Goal: Information Seeking & Learning: Learn about a topic

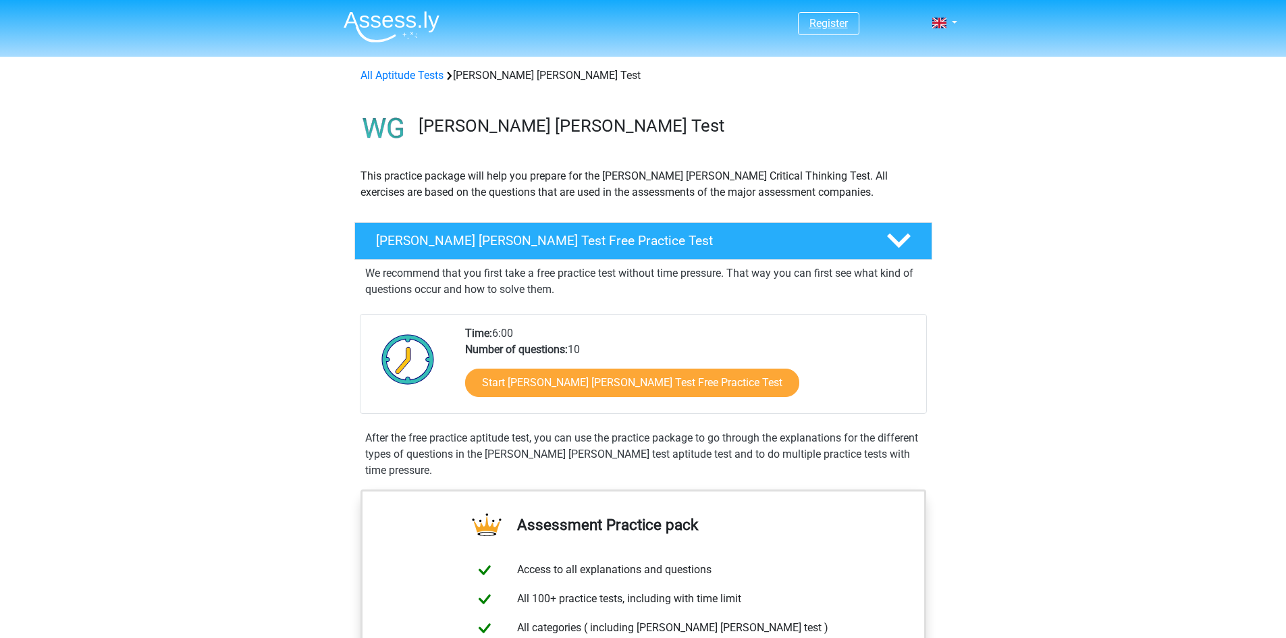
click at [837, 23] on link "Register" at bounding box center [828, 23] width 38 height 13
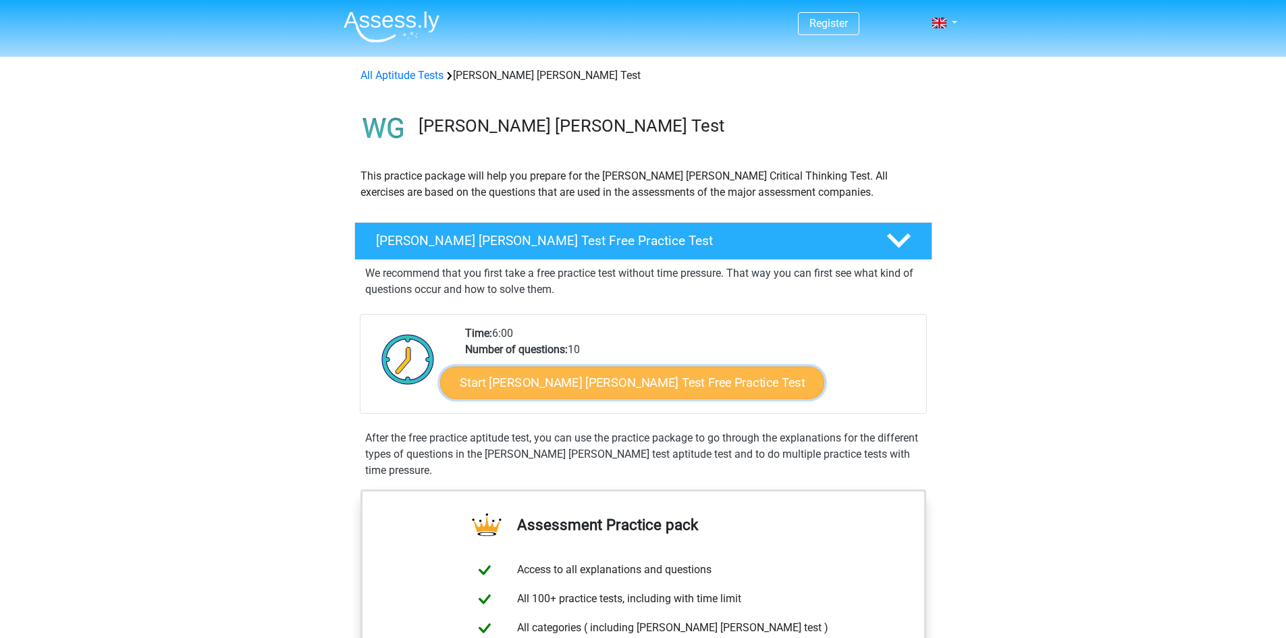
click at [624, 392] on link "Start Watson Glaser Test Free Practice Test" at bounding box center [632, 383] width 384 height 32
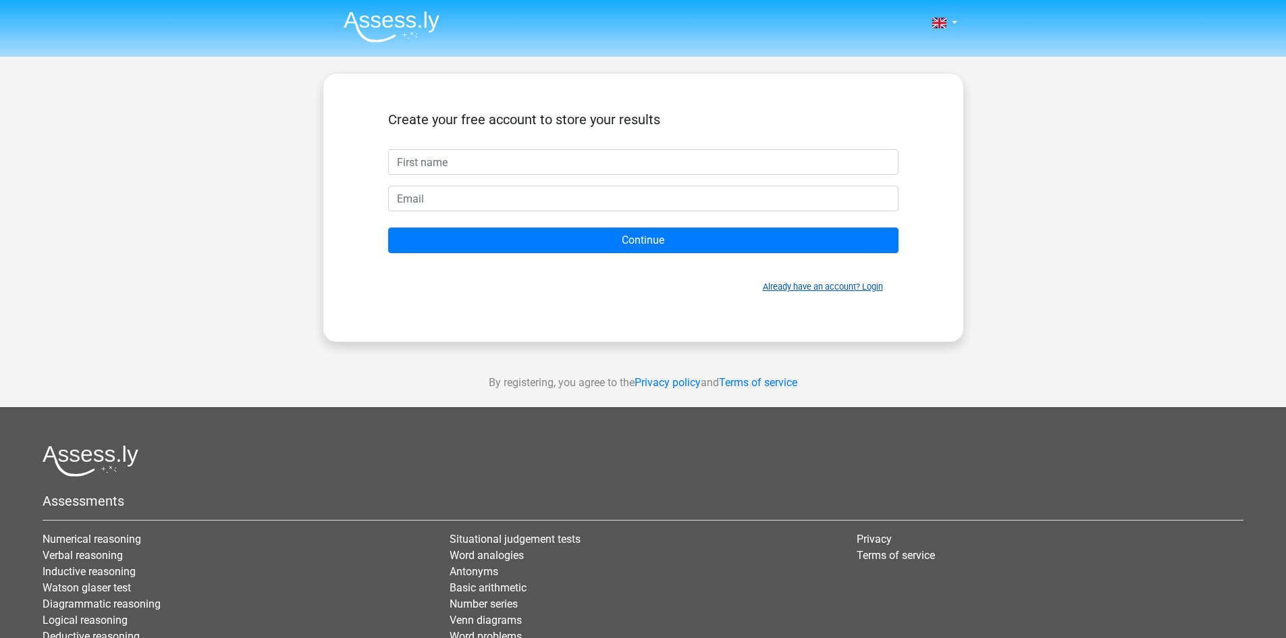
click at [859, 291] on link "Already have an account? Login" at bounding box center [823, 286] width 120 height 10
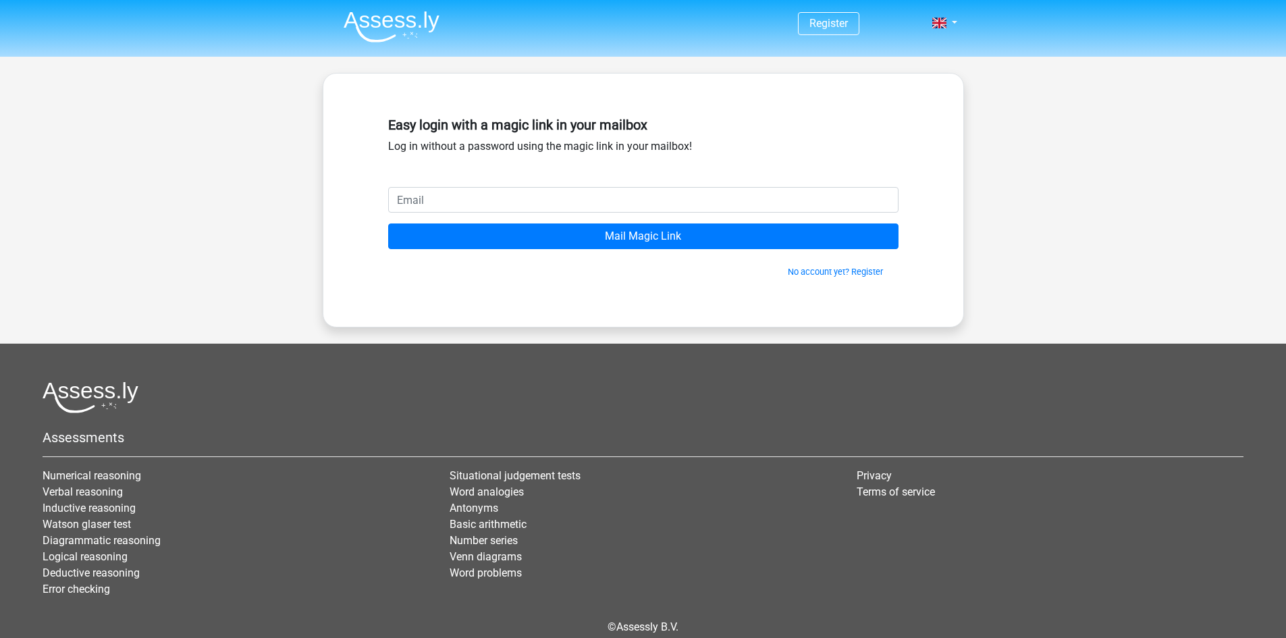
click at [562, 200] on input "email" at bounding box center [643, 200] width 510 height 26
click at [509, 202] on input "csenge.nagy1105@gamil.com" at bounding box center [643, 200] width 510 height 26
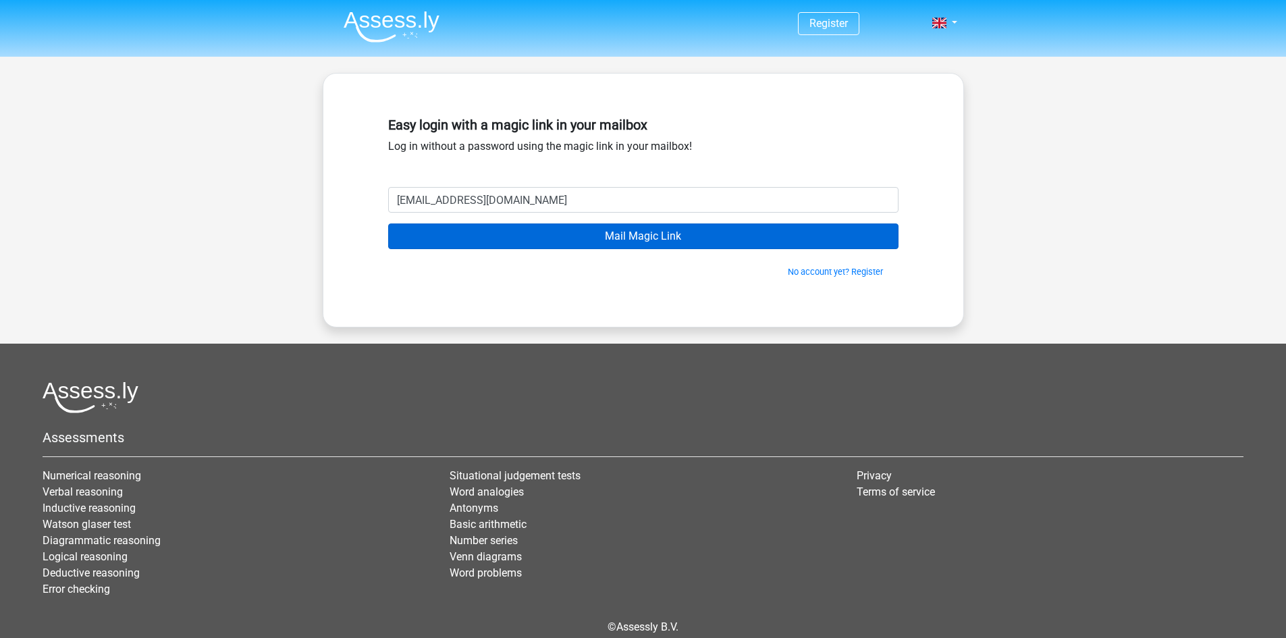
type input "csenge.nagy1105@gmail.com"
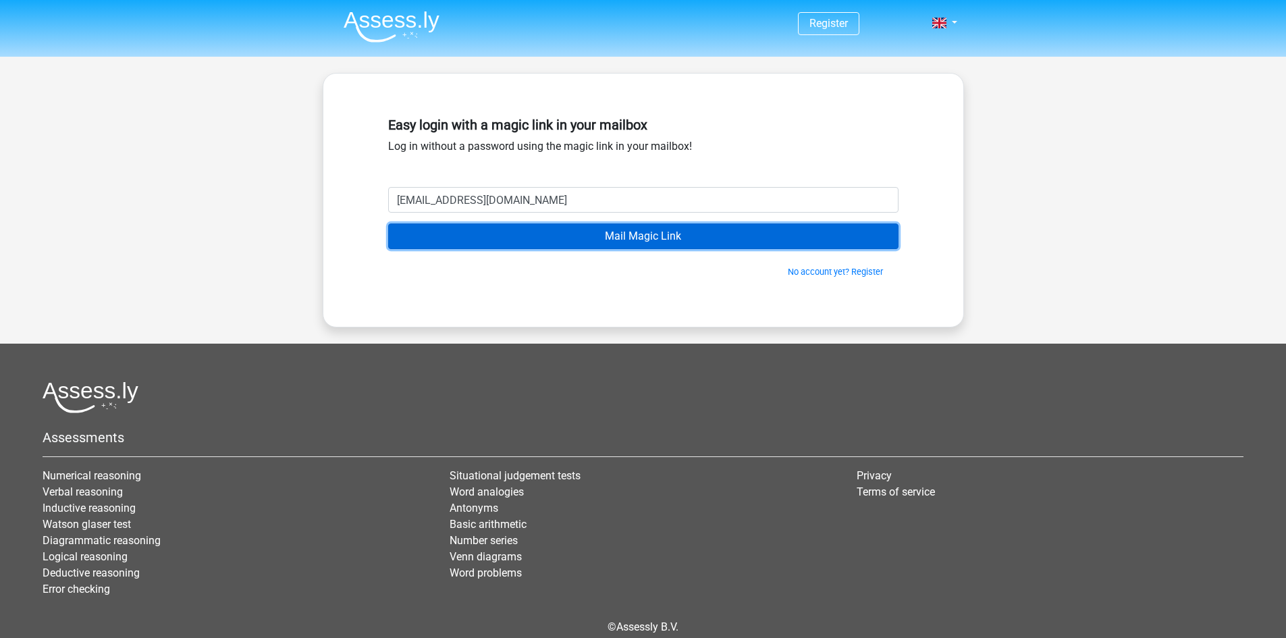
click at [531, 236] on input "Mail Magic Link" at bounding box center [643, 236] width 510 height 26
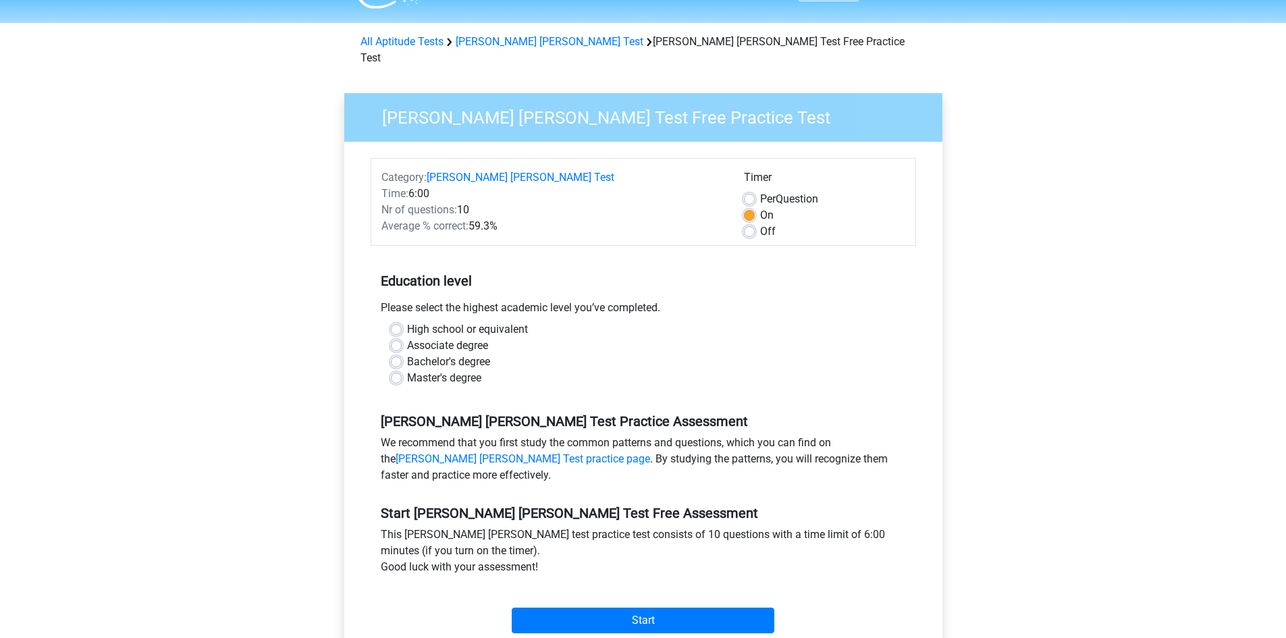
scroll to position [68, 0]
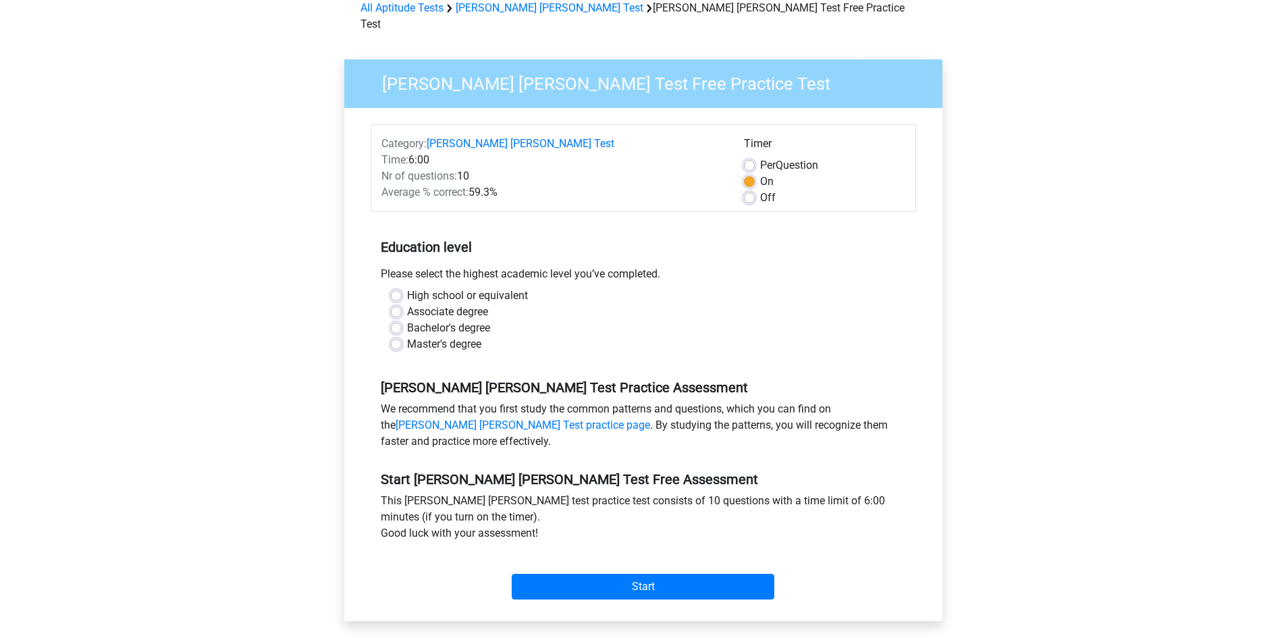
click at [456, 288] on label "High school or equivalent" at bounding box center [467, 296] width 121 height 16
click at [402, 288] on input "High school or equivalent" at bounding box center [396, 295] width 11 height 14
radio input "true"
click at [740, 574] on input "Start" at bounding box center [643, 587] width 263 height 26
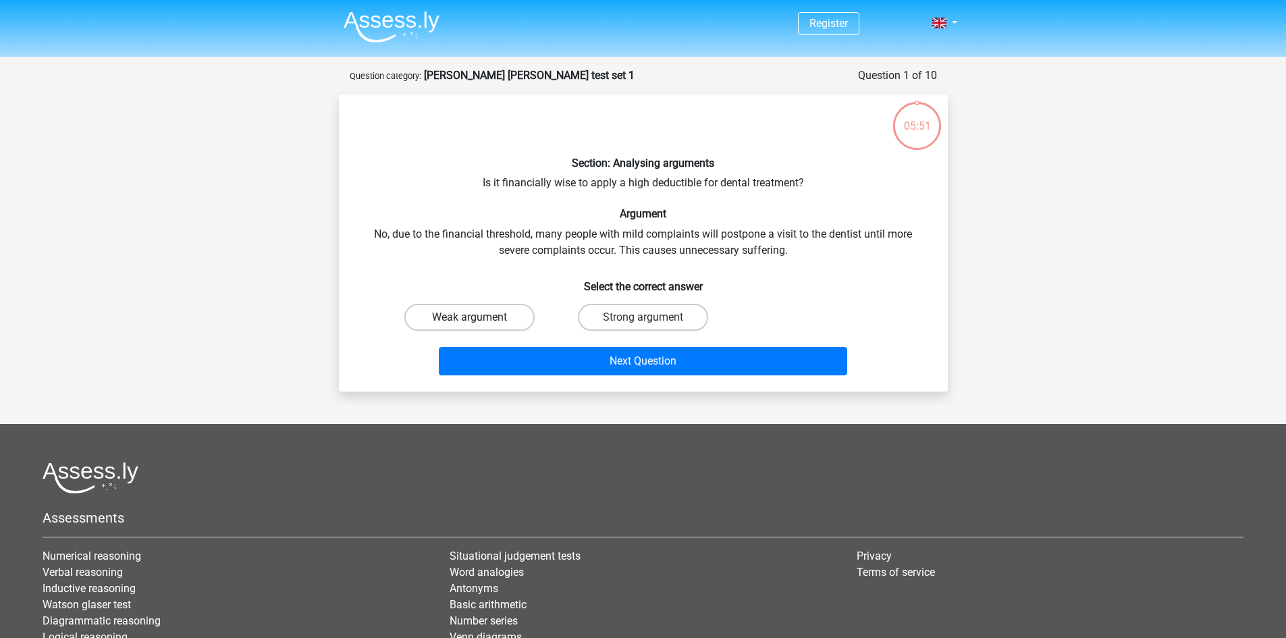
click at [453, 319] on label "Weak argument" at bounding box center [469, 317] width 130 height 27
click at [469, 319] on input "Weak argument" at bounding box center [473, 321] width 9 height 9
radio input "true"
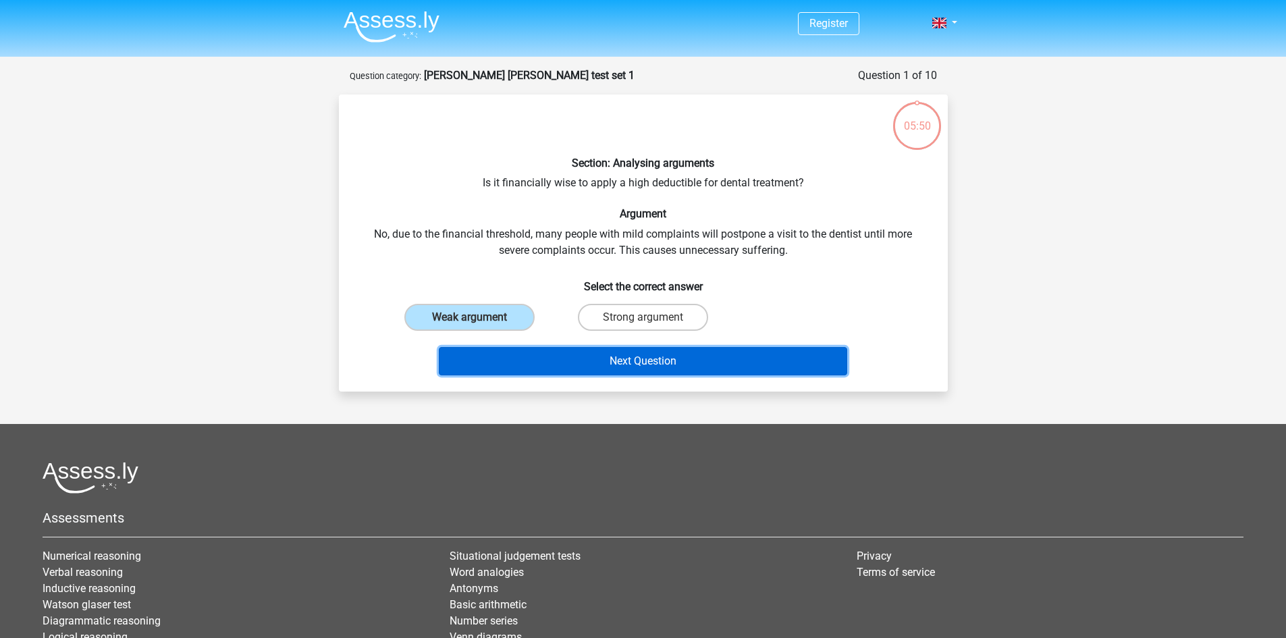
click at [522, 354] on button "Next Question" at bounding box center [643, 361] width 408 height 28
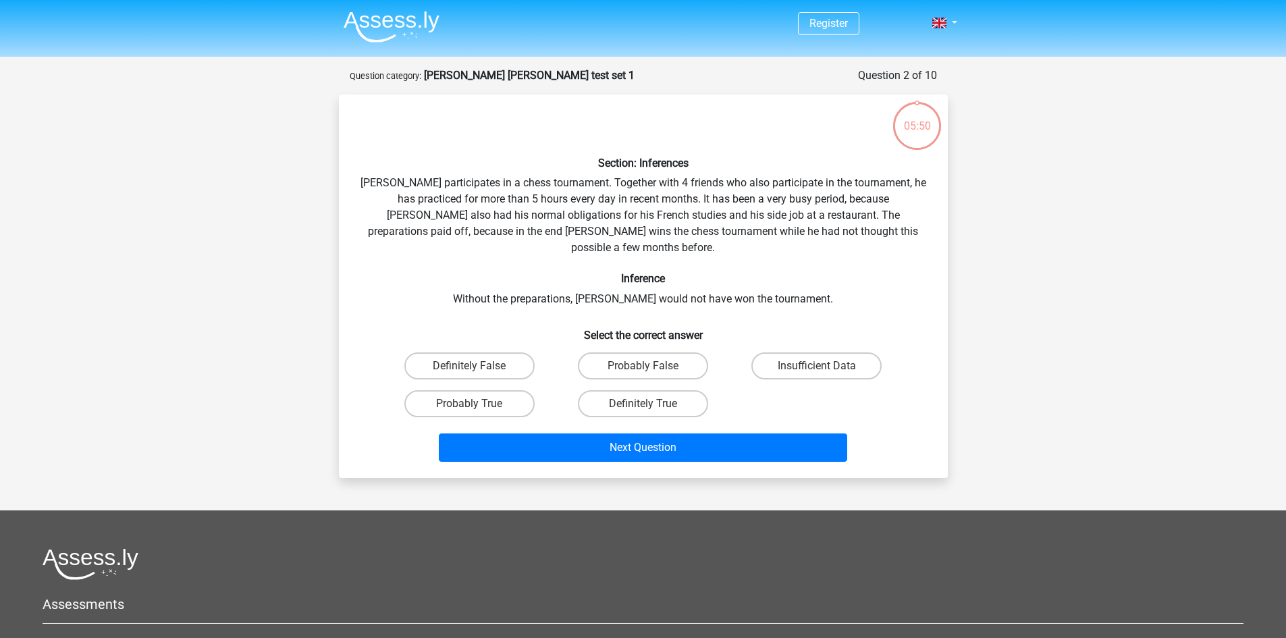
scroll to position [68, 0]
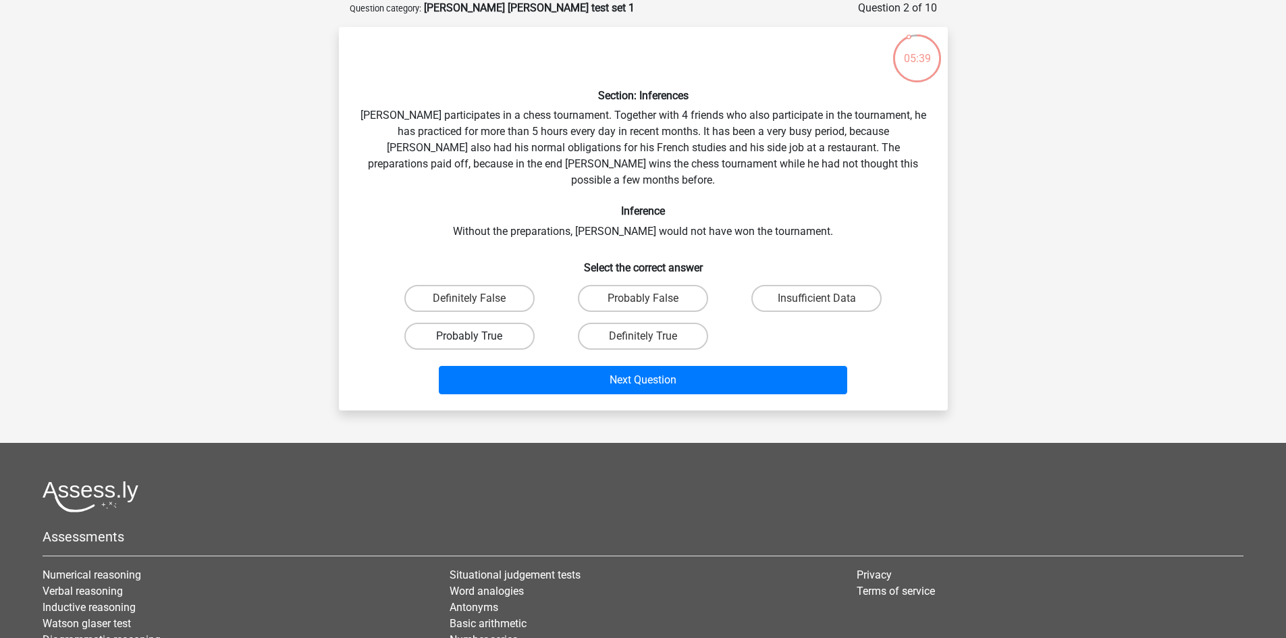
click at [475, 323] on label "Probably True" at bounding box center [469, 336] width 130 height 27
click at [475, 336] on input "Probably True" at bounding box center [473, 340] width 9 height 9
radio input "true"
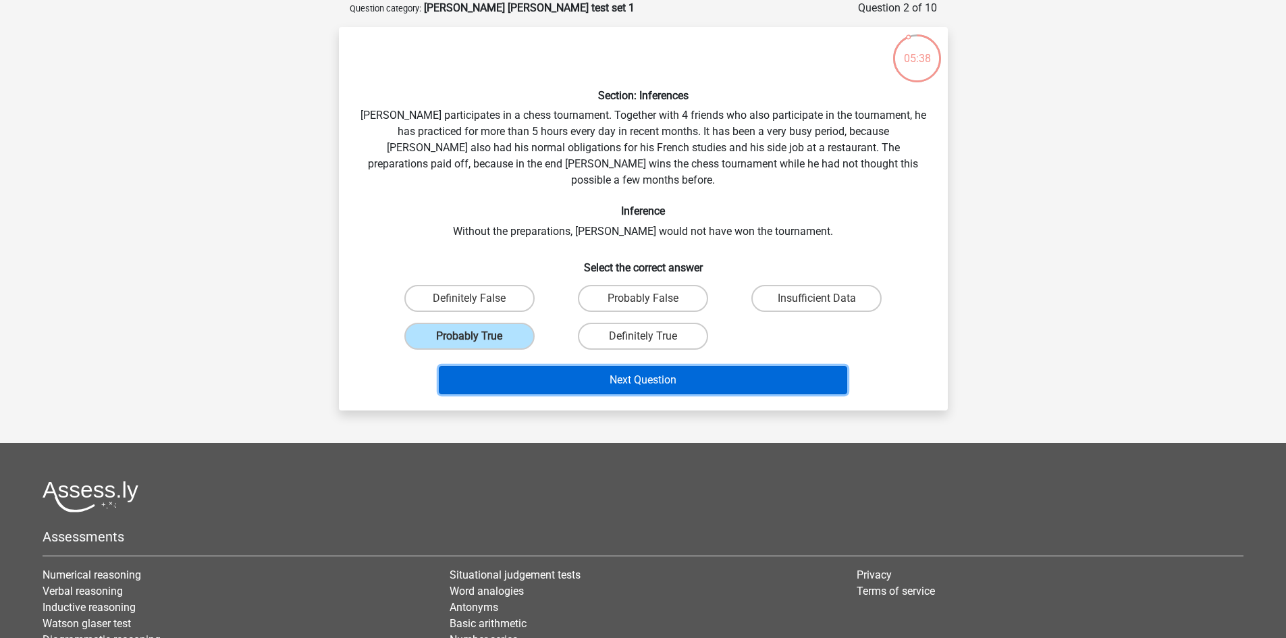
click at [558, 371] on button "Next Question" at bounding box center [643, 380] width 408 height 28
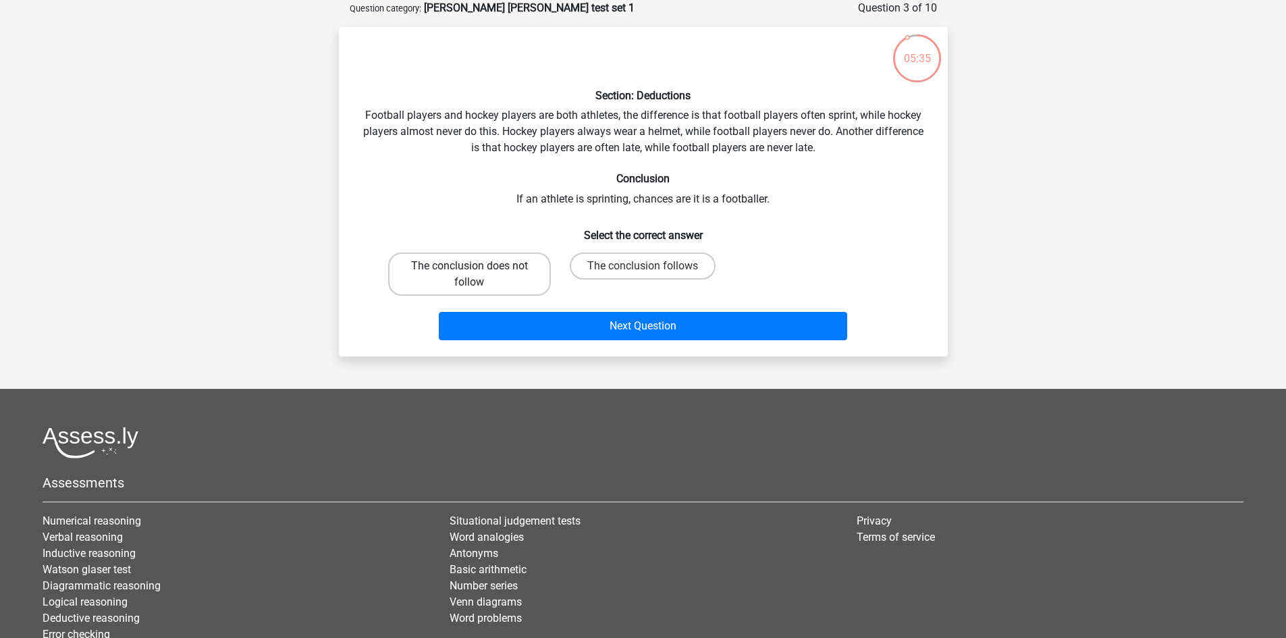
click at [514, 272] on label "The conclusion does not follow" at bounding box center [469, 273] width 163 height 43
click at [478, 272] on input "The conclusion does not follow" at bounding box center [473, 270] width 9 height 9
radio input "true"
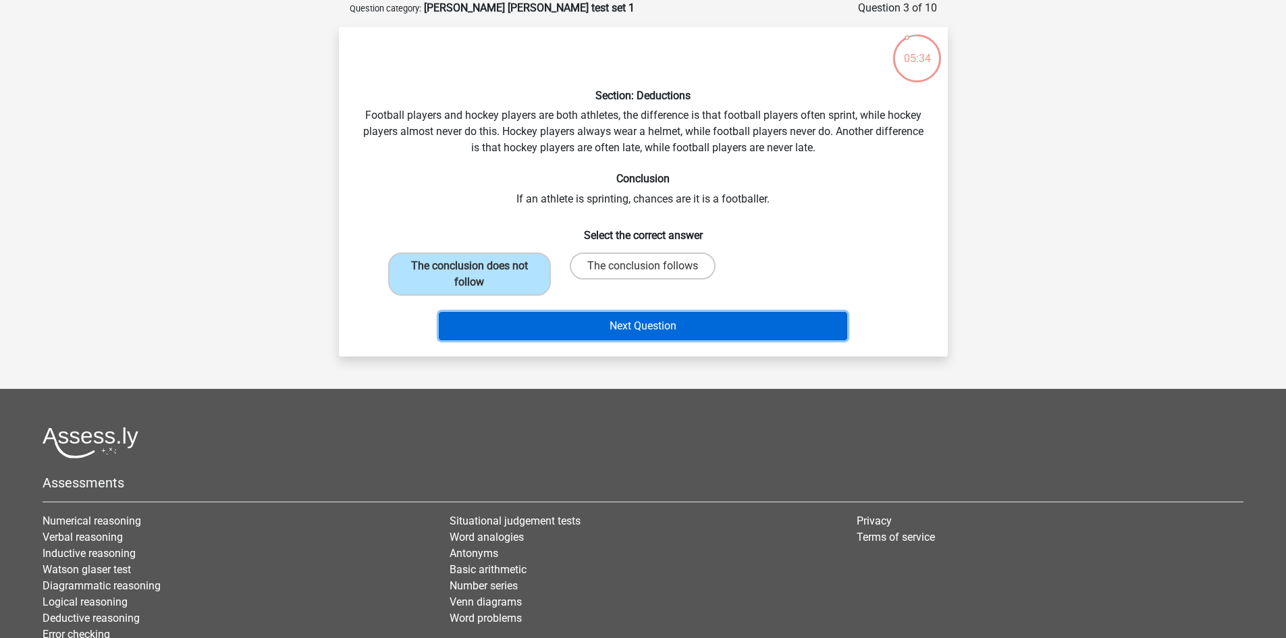
click at [541, 317] on button "Next Question" at bounding box center [643, 326] width 408 height 28
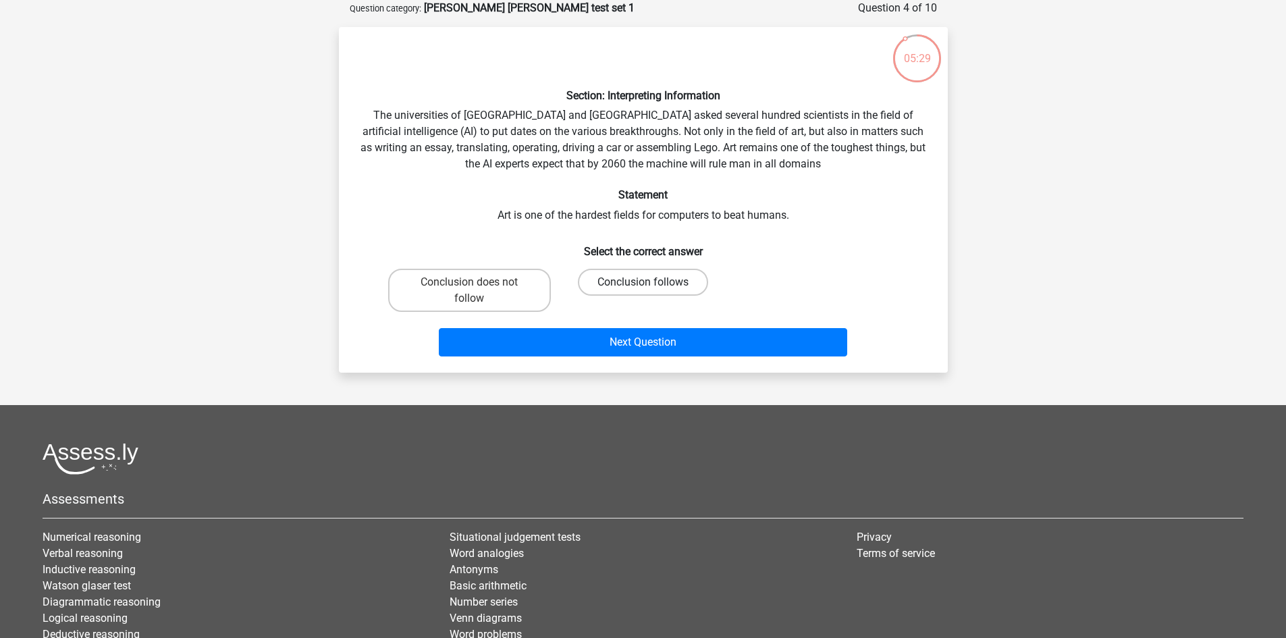
click at [643, 273] on label "Conclusion follows" at bounding box center [643, 282] width 130 height 27
click at [643, 282] on input "Conclusion follows" at bounding box center [647, 286] width 9 height 9
radio input "true"
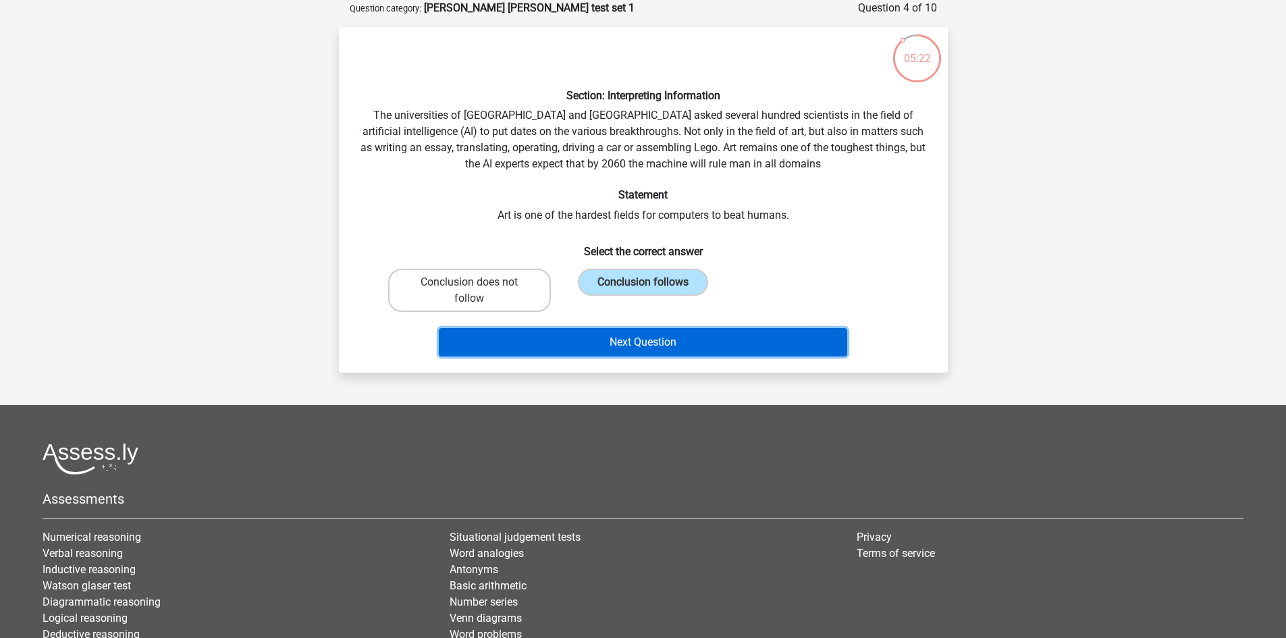
click at [703, 331] on button "Next Question" at bounding box center [643, 342] width 408 height 28
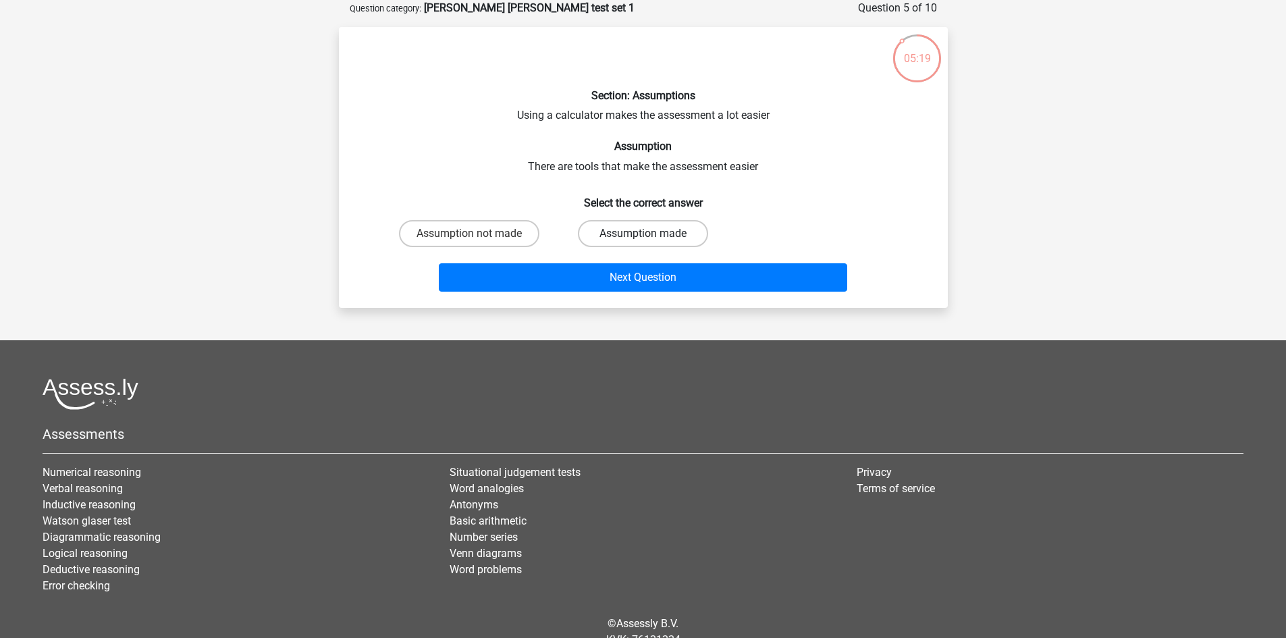
click at [676, 232] on label "Assumption made" at bounding box center [643, 233] width 130 height 27
click at [651, 234] on input "Assumption made" at bounding box center [647, 238] width 9 height 9
radio input "true"
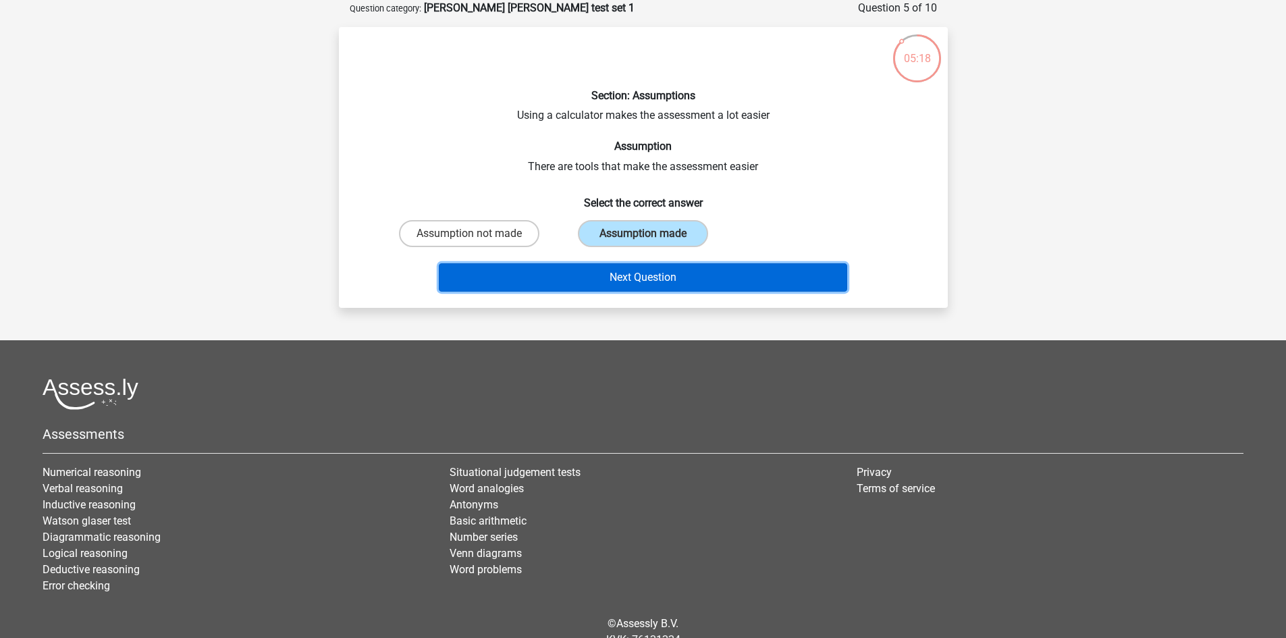
click at [635, 285] on button "Next Question" at bounding box center [643, 277] width 408 height 28
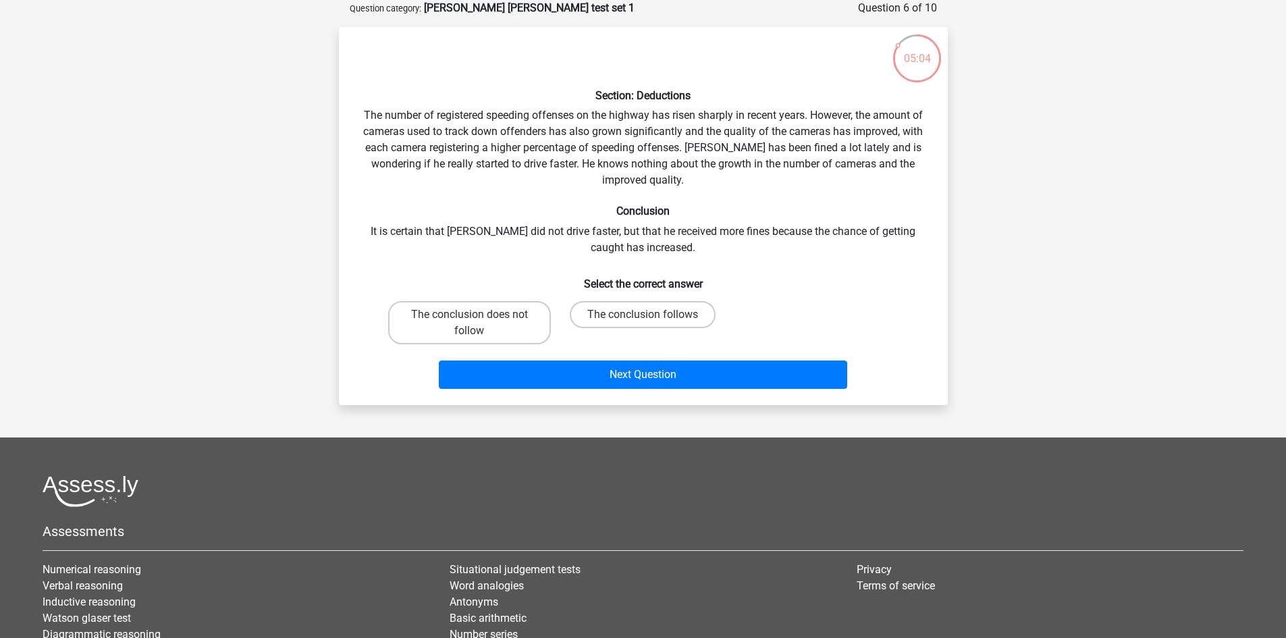
click at [472, 319] on input "The conclusion does not follow" at bounding box center [473, 319] width 9 height 9
radio input "true"
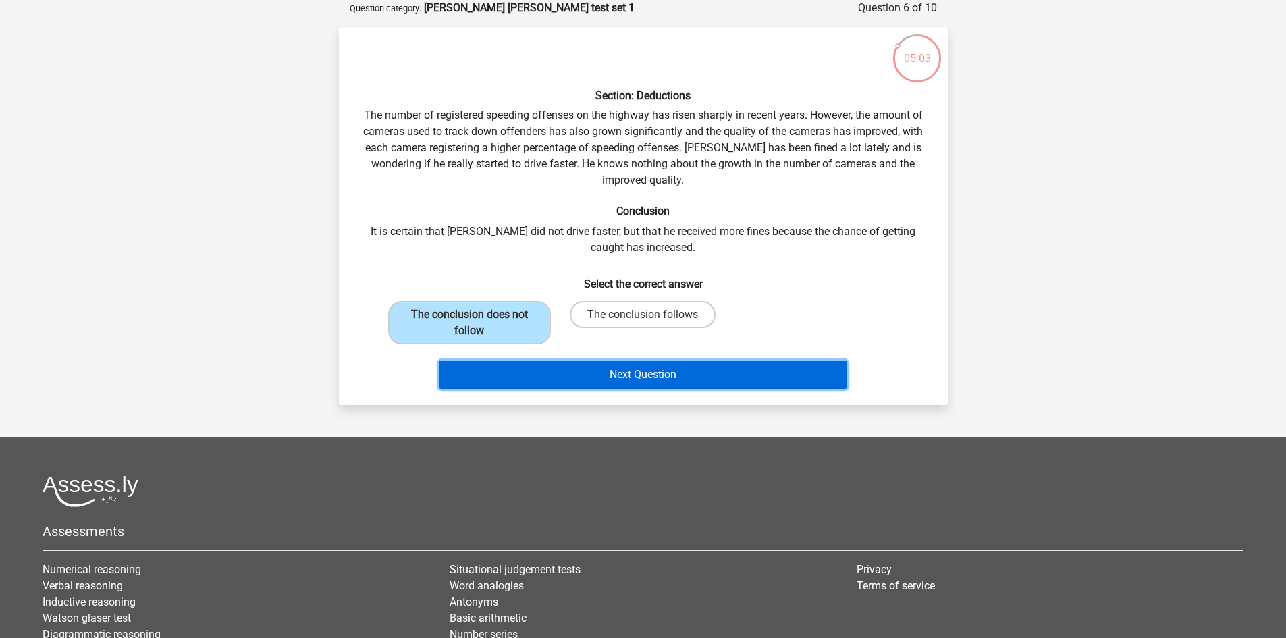
click at [544, 385] on button "Next Question" at bounding box center [643, 374] width 408 height 28
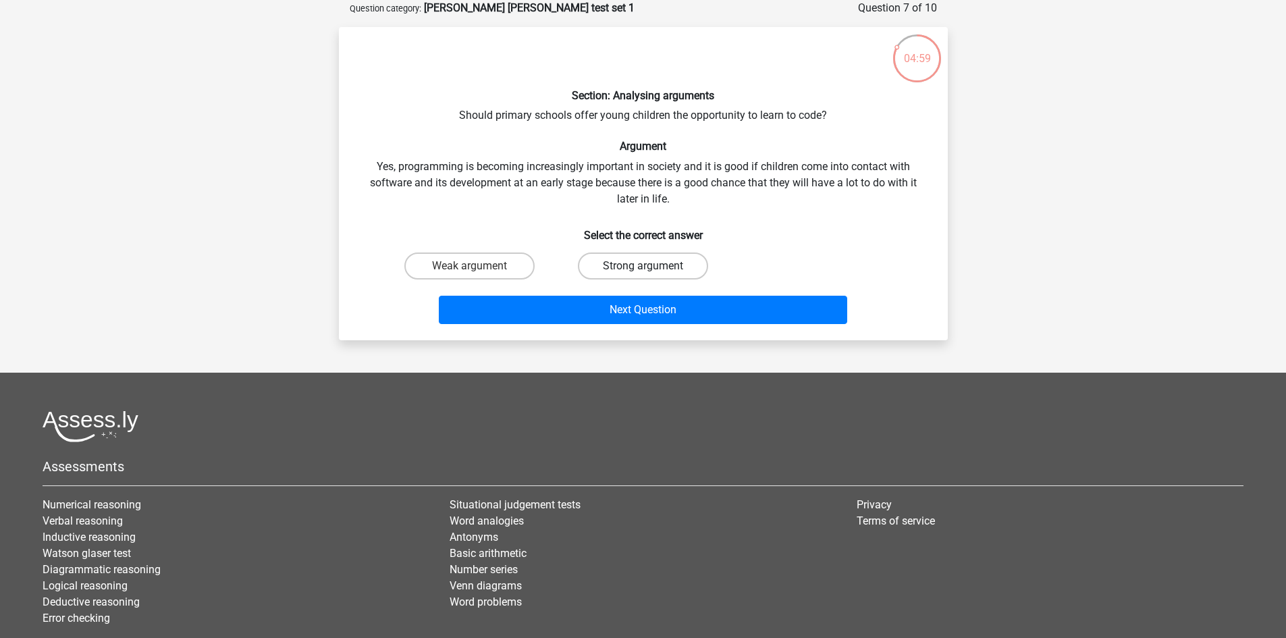
click at [651, 250] on div "Strong argument" at bounding box center [642, 266] width 173 height 38
click at [648, 266] on input "Strong argument" at bounding box center [647, 270] width 9 height 9
radio input "true"
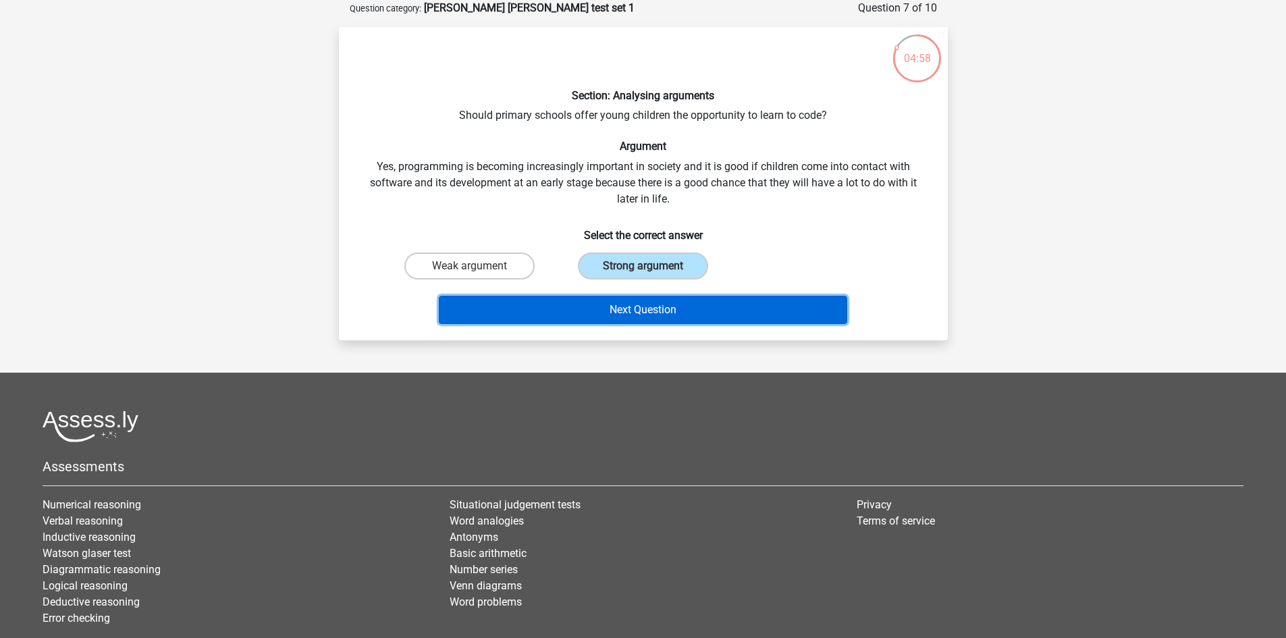
click at [654, 304] on button "Next Question" at bounding box center [643, 310] width 408 height 28
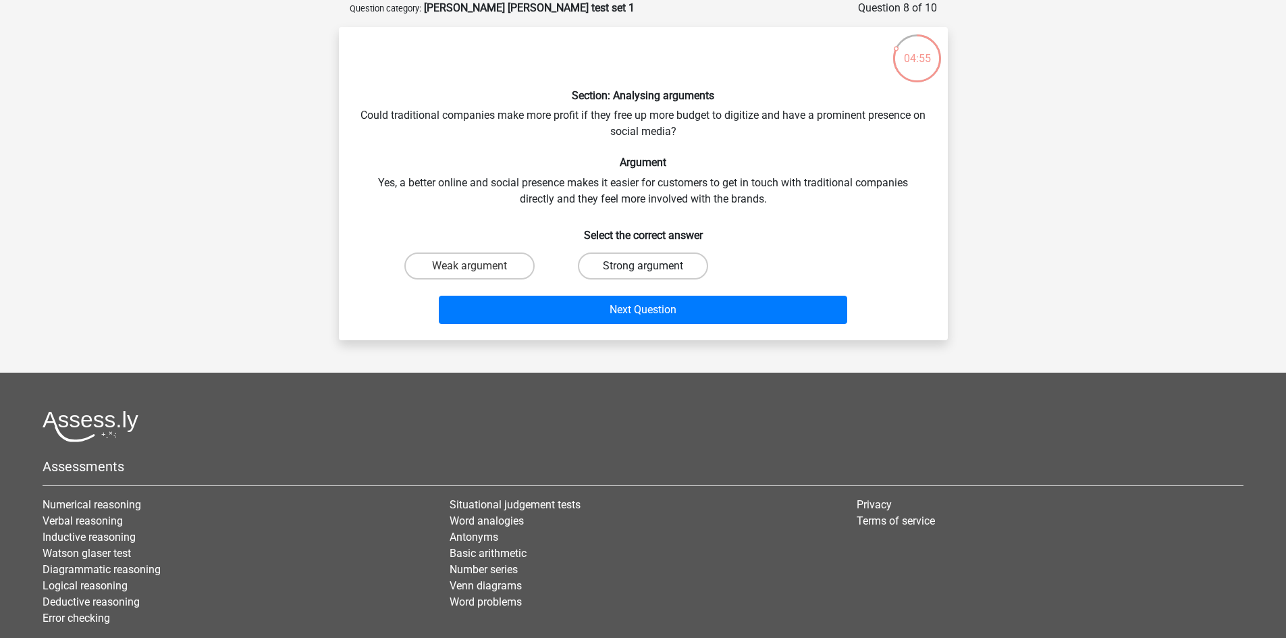
click at [670, 259] on label "Strong argument" at bounding box center [643, 265] width 130 height 27
click at [651, 266] on input "Strong argument" at bounding box center [647, 270] width 9 height 9
radio input "true"
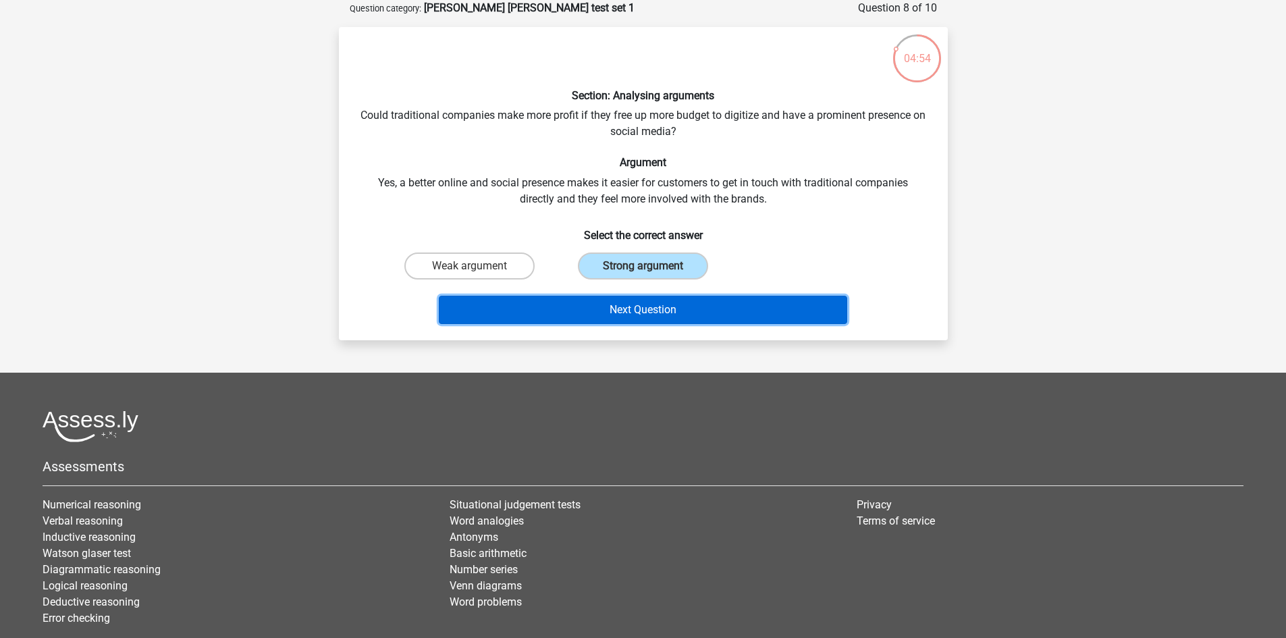
click at [658, 316] on button "Next Question" at bounding box center [643, 310] width 408 height 28
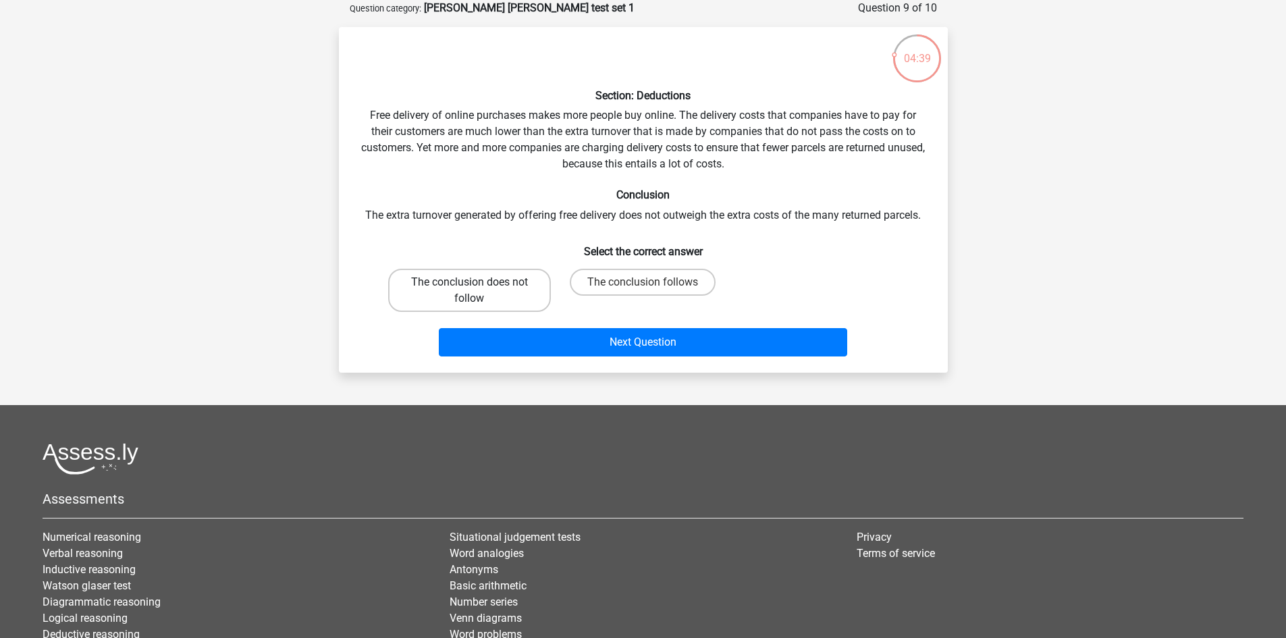
click at [442, 304] on label "The conclusion does not follow" at bounding box center [469, 290] width 163 height 43
click at [469, 291] on input "The conclusion does not follow" at bounding box center [473, 286] width 9 height 9
radio input "true"
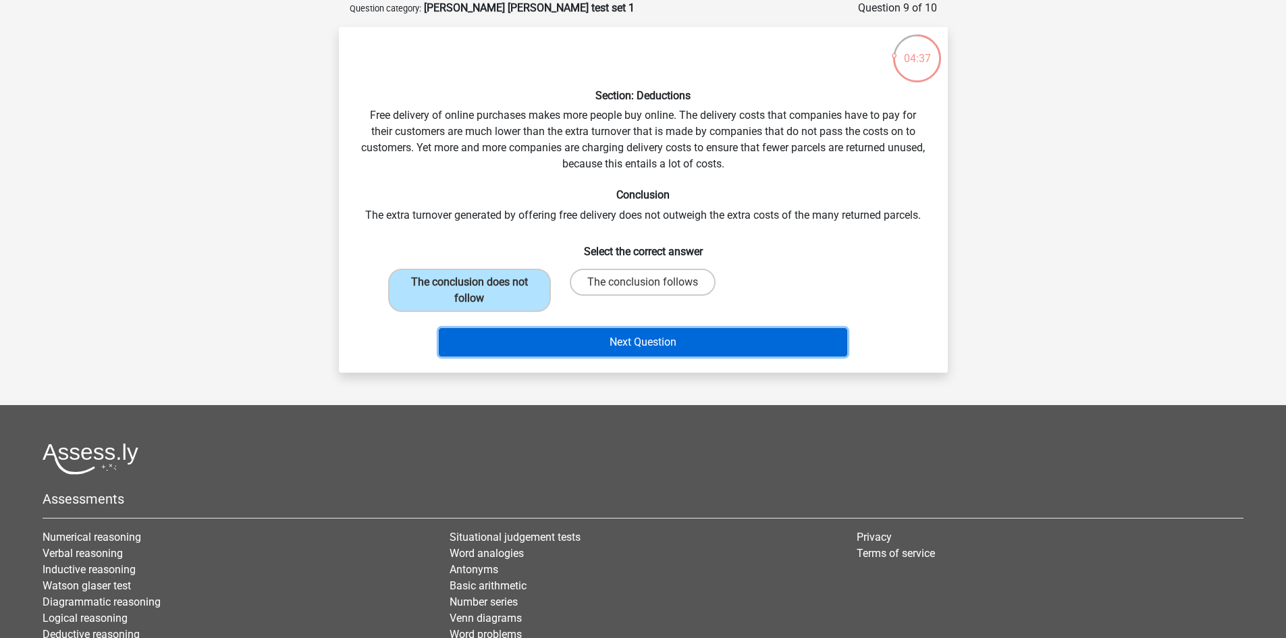
click at [564, 331] on button "Next Question" at bounding box center [643, 342] width 408 height 28
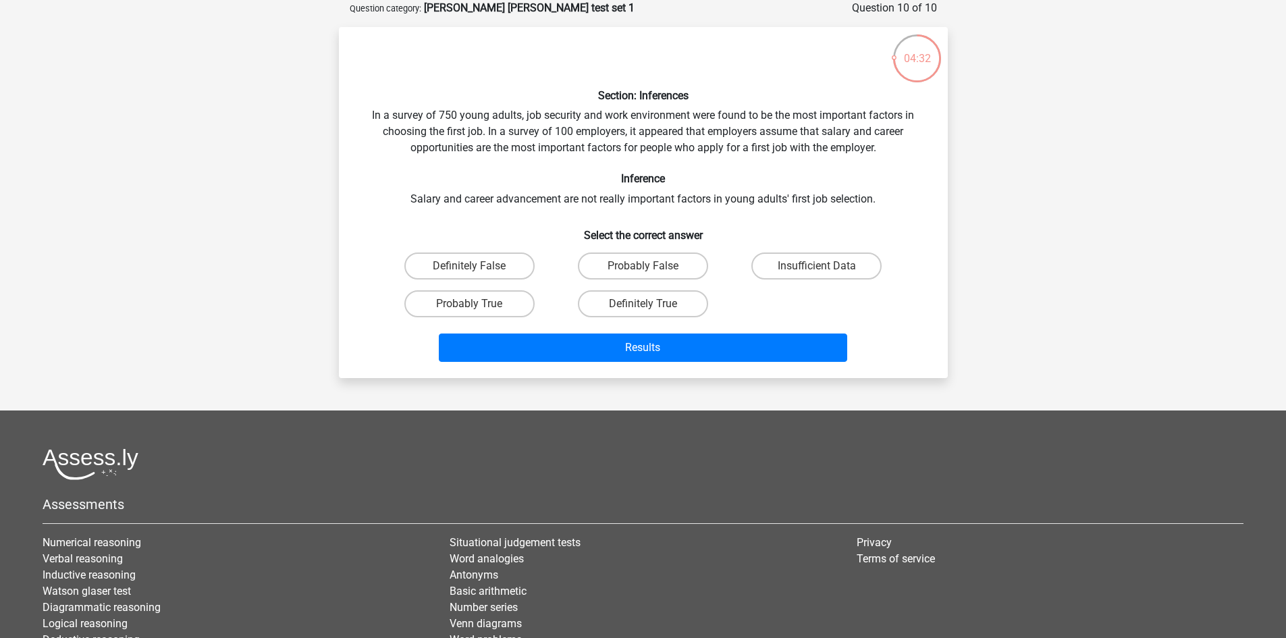
drag, startPoint x: 873, startPoint y: 261, endPoint x: 772, endPoint y: 300, distance: 107.9
click at [871, 261] on label "Insufficient Data" at bounding box center [816, 265] width 130 height 27
click at [826, 266] on input "Insufficient Data" at bounding box center [821, 270] width 9 height 9
radio input "true"
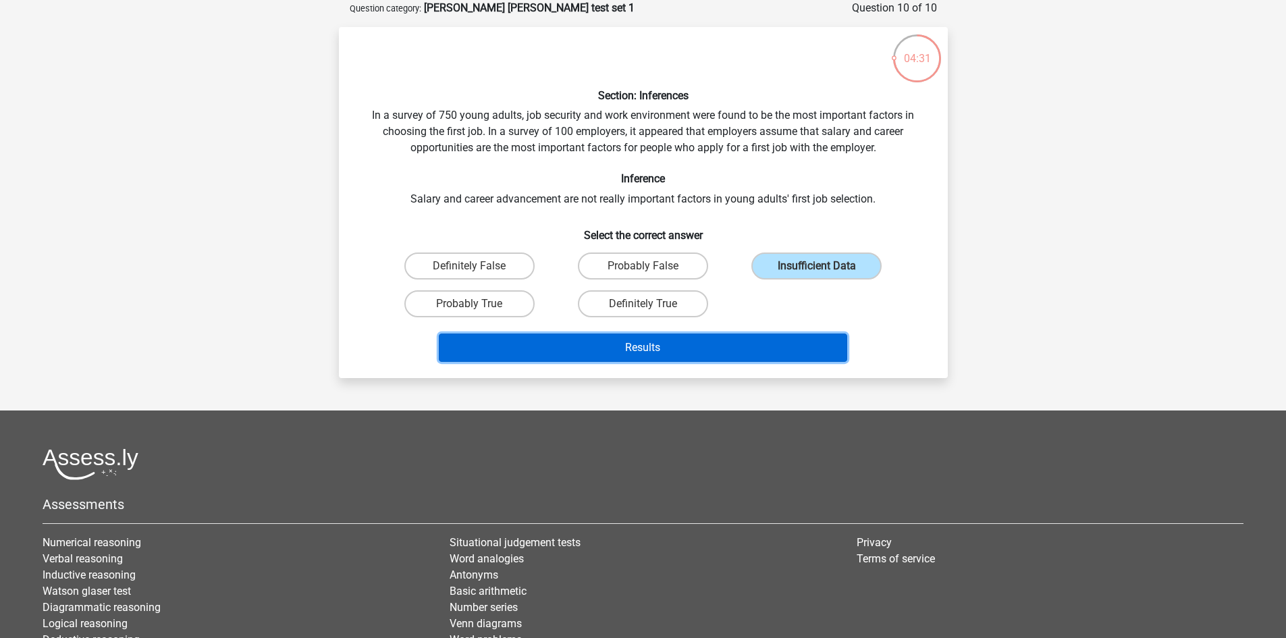
click at [748, 342] on button "Results" at bounding box center [643, 347] width 408 height 28
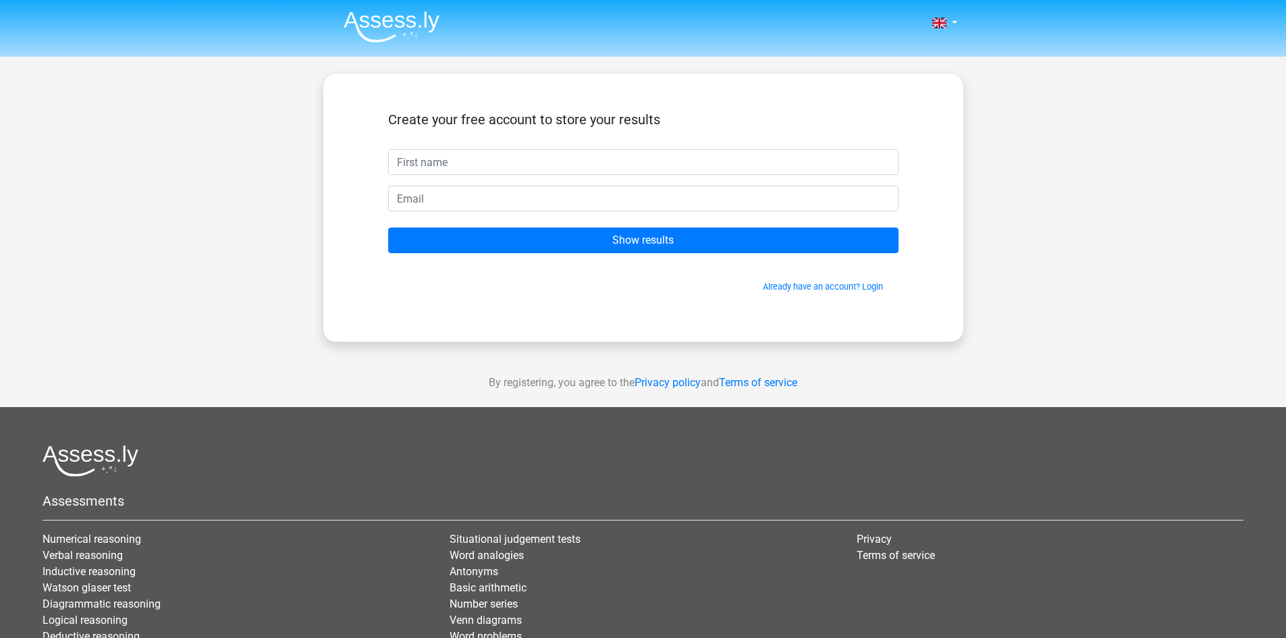
click at [616, 163] on input "text" at bounding box center [643, 162] width 510 height 26
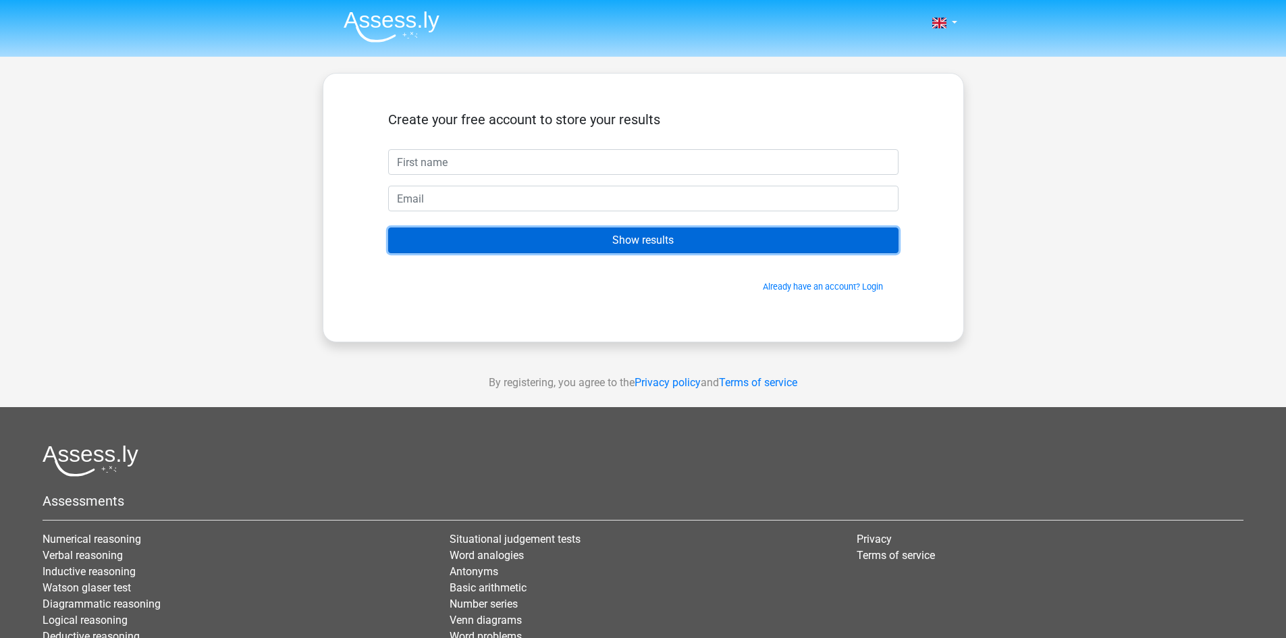
click at [703, 248] on input "Show results" at bounding box center [643, 240] width 510 height 26
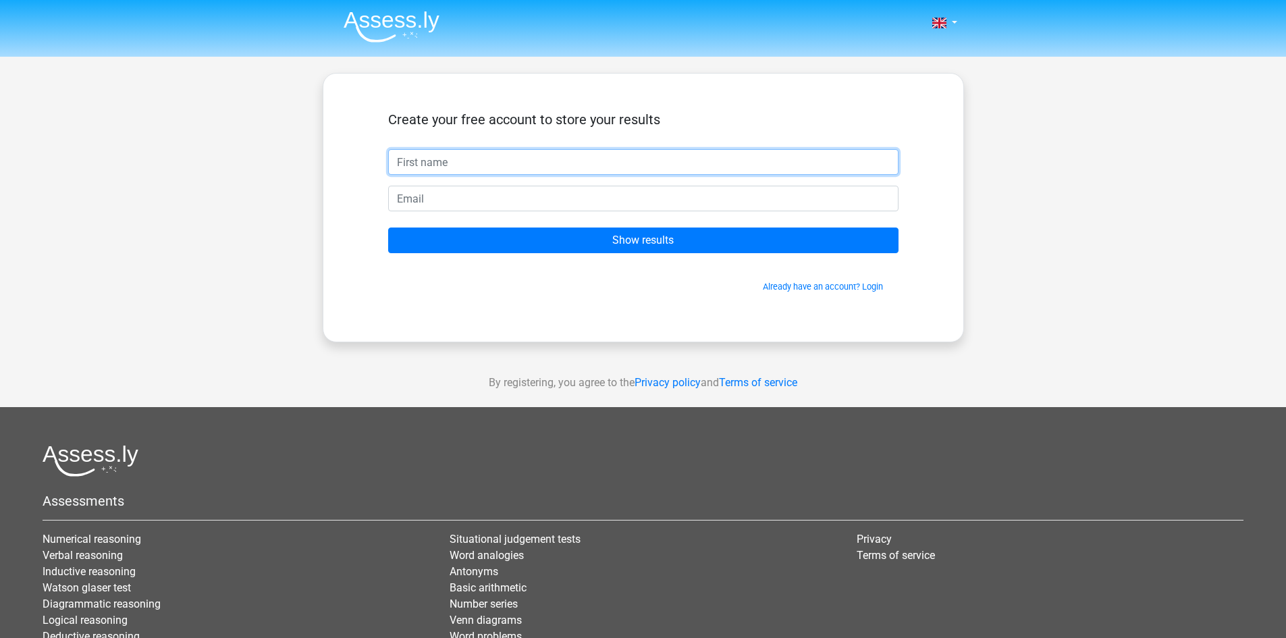
click at [691, 159] on input "text" at bounding box center [643, 162] width 510 height 26
click at [690, 174] on input "text" at bounding box center [643, 162] width 510 height 26
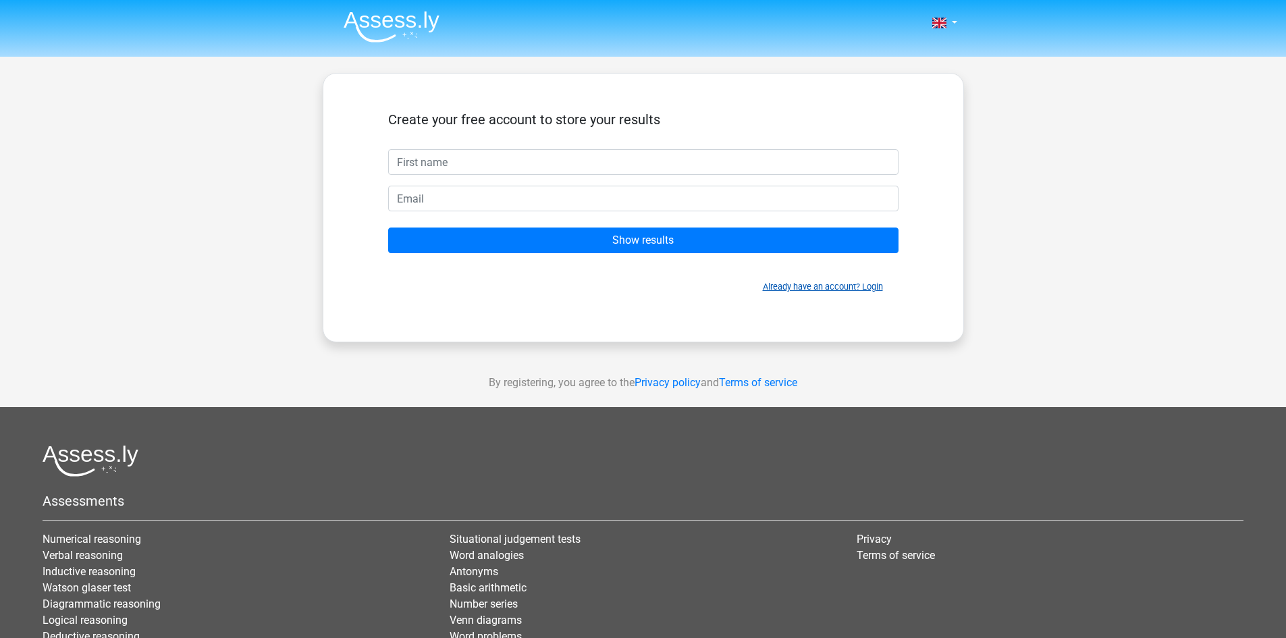
click at [871, 289] on link "Already have an account? Login" at bounding box center [823, 286] width 120 height 10
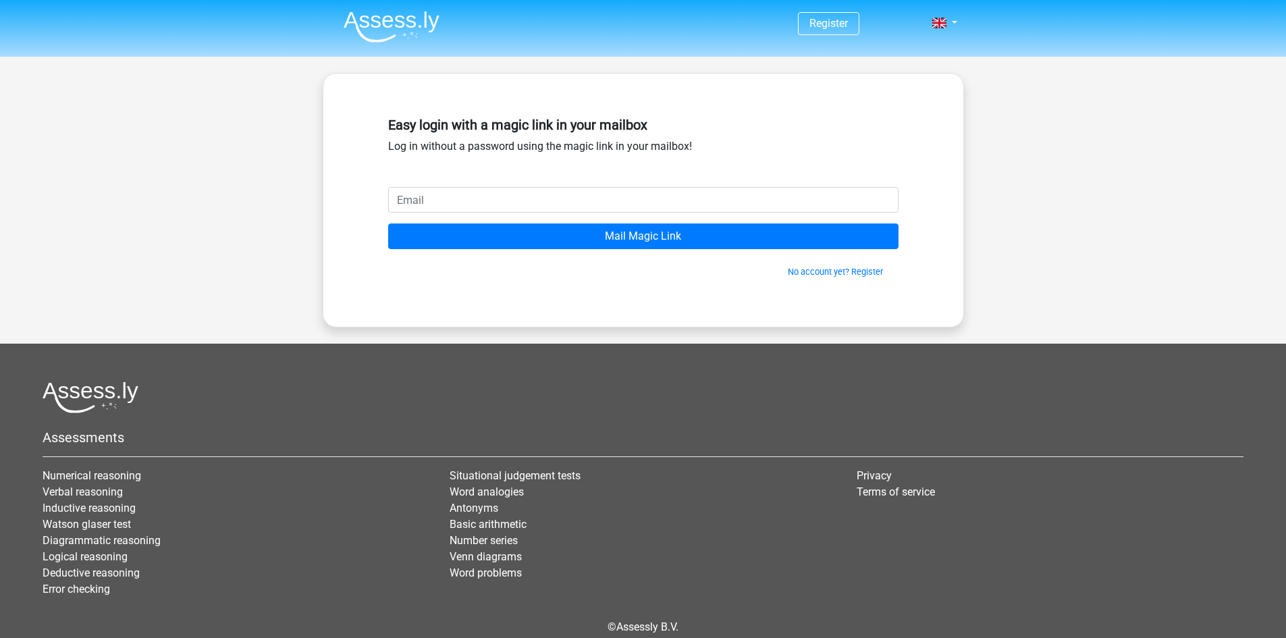
click at [506, 200] on input "email" at bounding box center [643, 200] width 510 height 26
type input "[EMAIL_ADDRESS][DOMAIN_NAME]"
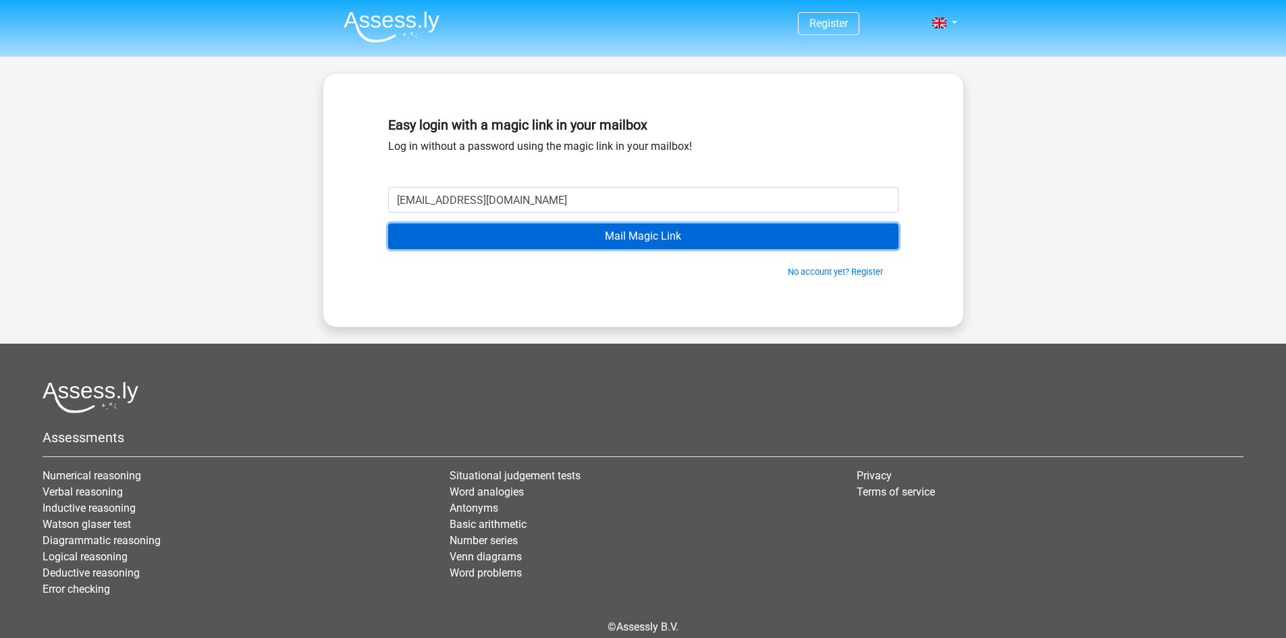
click at [616, 239] on input "Mail Magic Link" at bounding box center [643, 236] width 510 height 26
